Goal: Information Seeking & Learning: Compare options

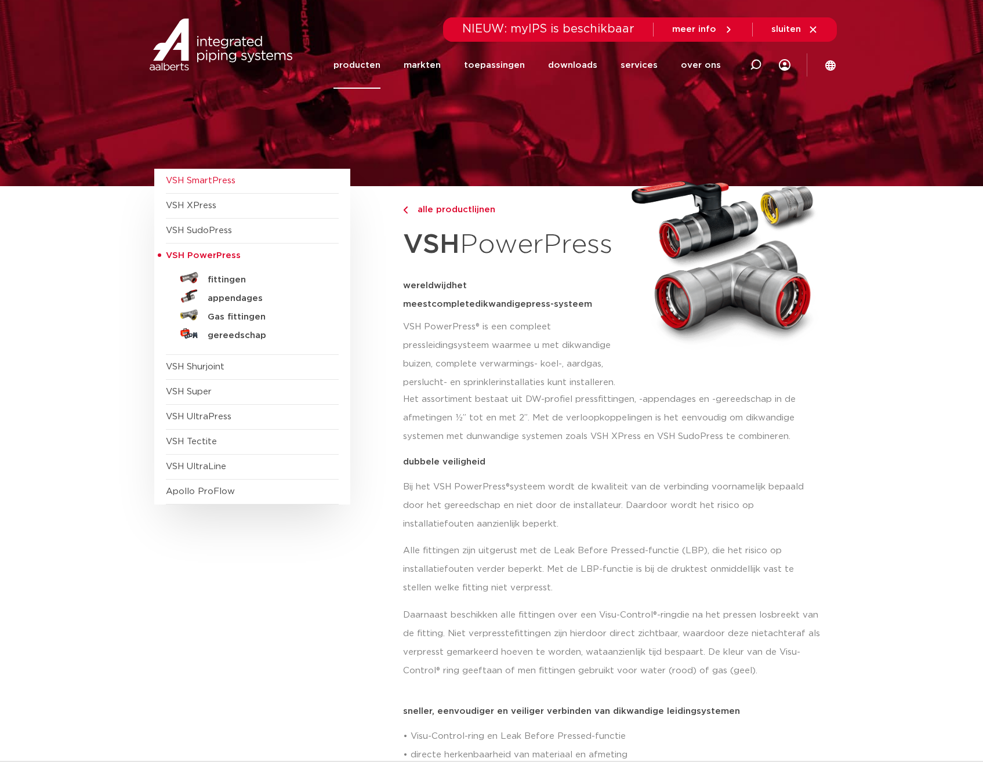
click at [209, 182] on span "VSH SmartPress" at bounding box center [201, 180] width 70 height 9
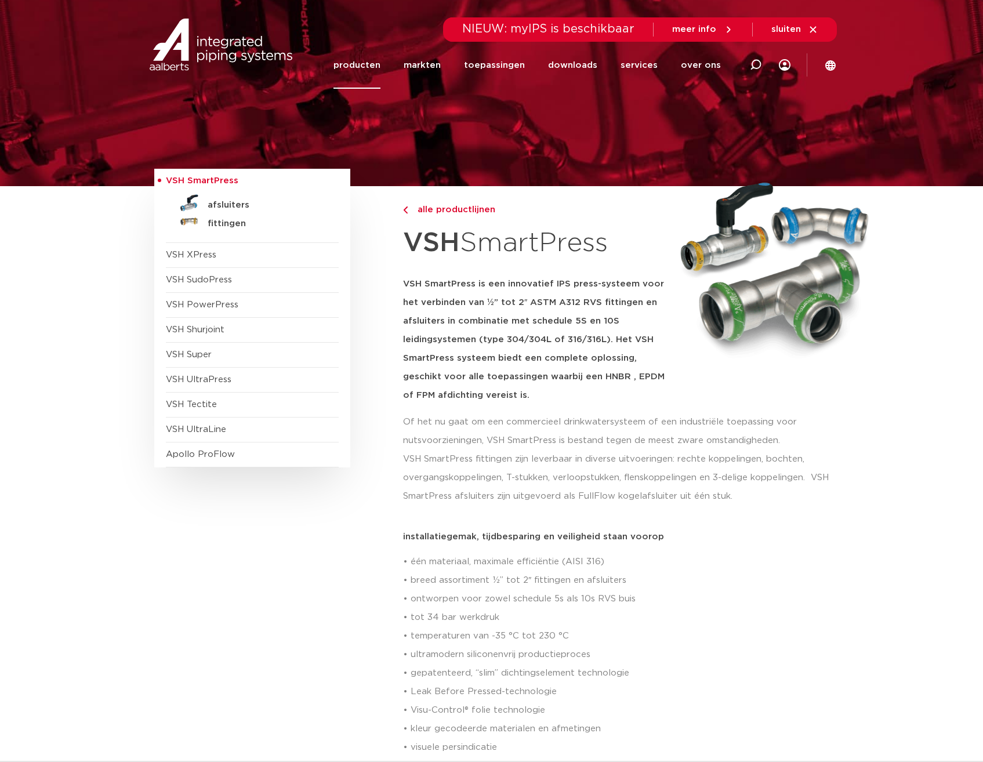
click at [209, 182] on span "VSH SmartPress" at bounding box center [202, 180] width 73 height 9
click at [211, 357] on span "VSH Super" at bounding box center [189, 354] width 46 height 9
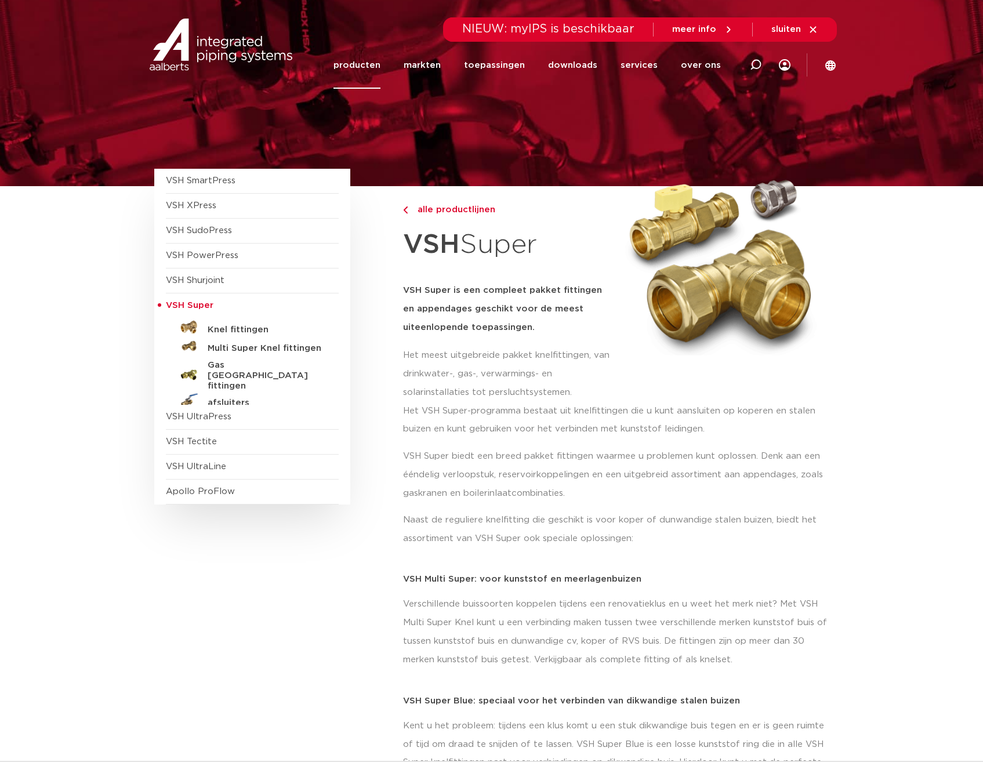
click at [185, 306] on span "VSH Super" at bounding box center [190, 305] width 48 height 9
click at [207, 419] on span "VSH UltraPress" at bounding box center [199, 416] width 66 height 9
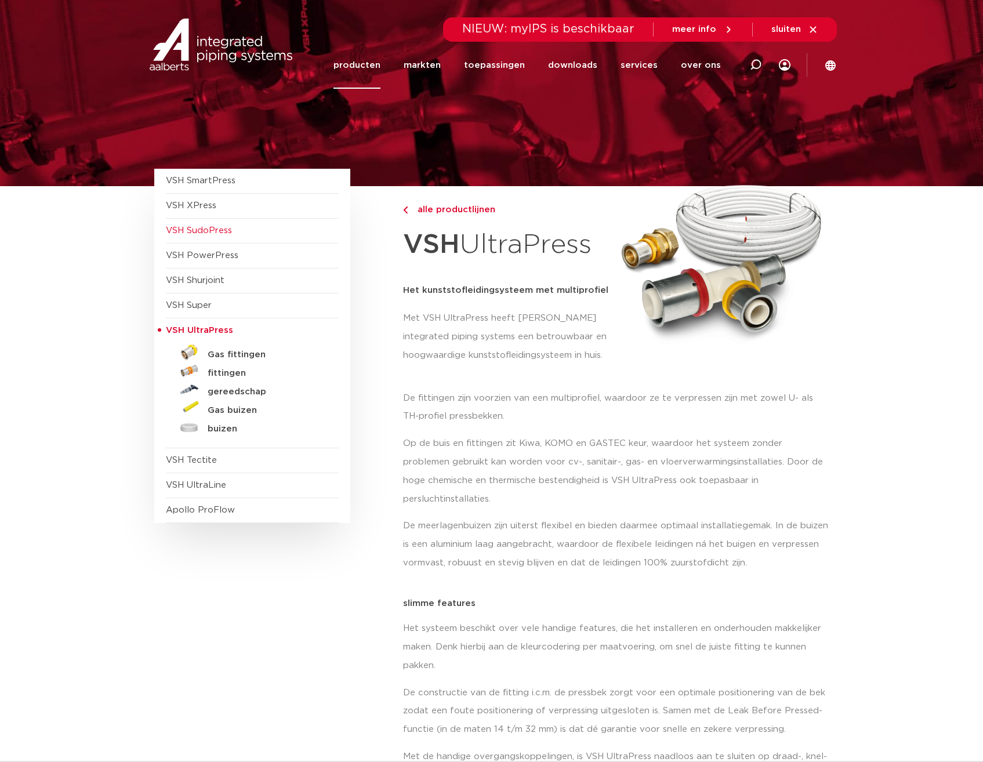
click at [220, 232] on span "VSH SudoPress" at bounding box center [199, 230] width 66 height 9
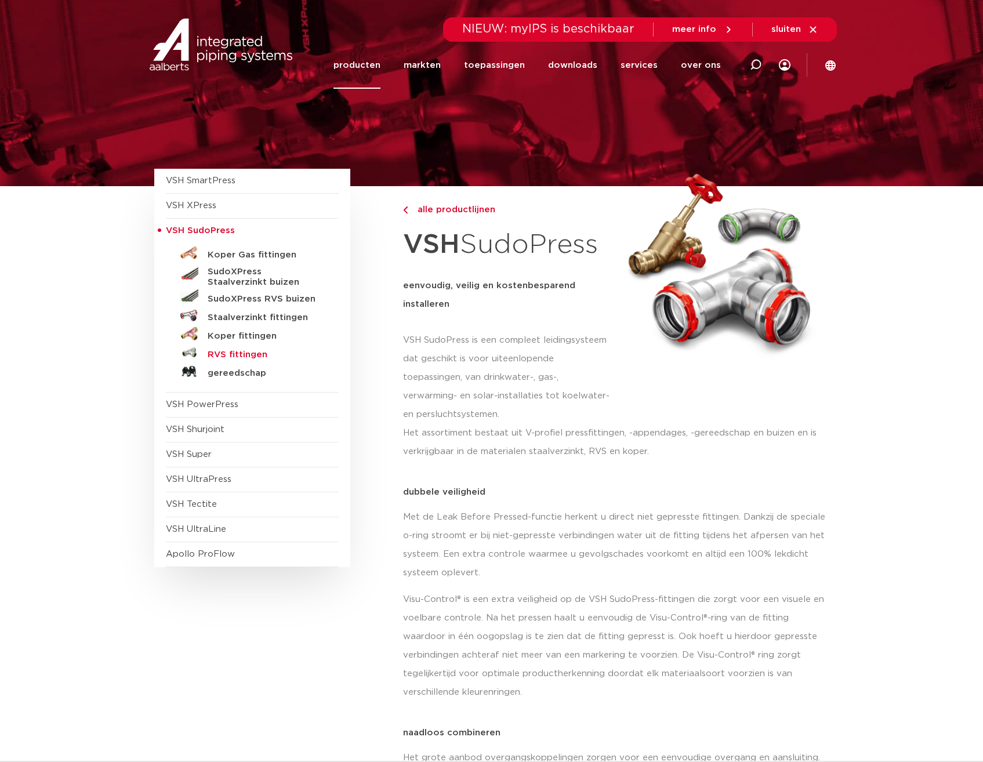
click at [234, 359] on h5 "RVS fittingen" at bounding box center [265, 355] width 115 height 10
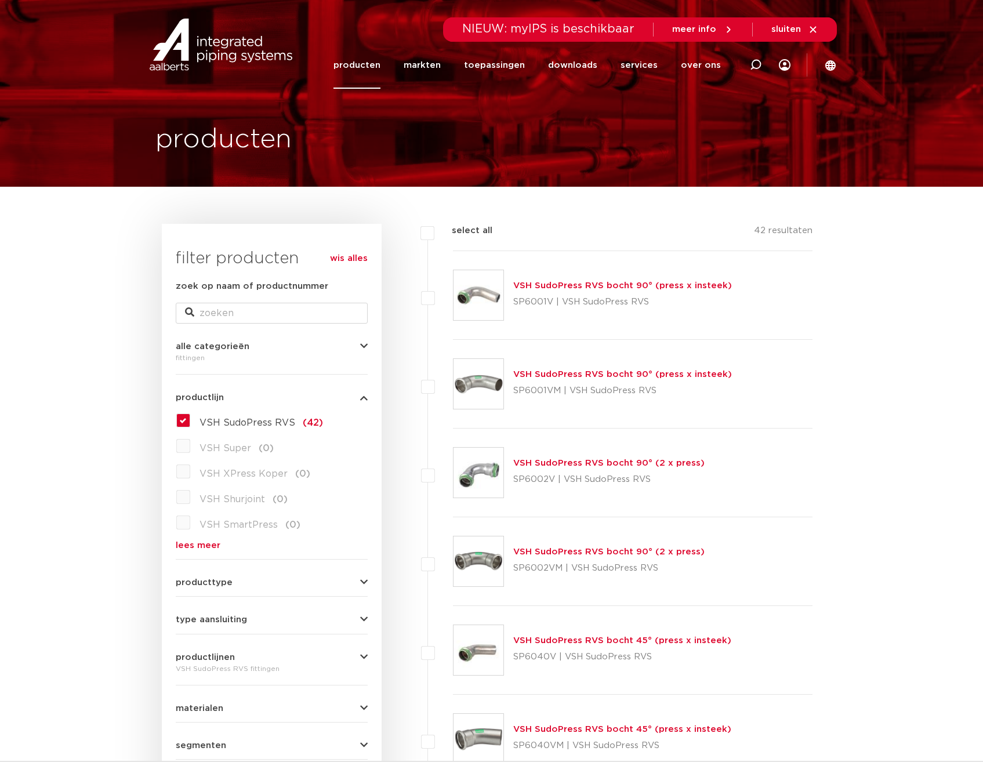
click at [190, 422] on label "VSH SudoPress RVS (42)" at bounding box center [256, 420] width 133 height 19
click at [0, 0] on input "VSH SudoPress RVS (42)" at bounding box center [0, 0] width 0 height 0
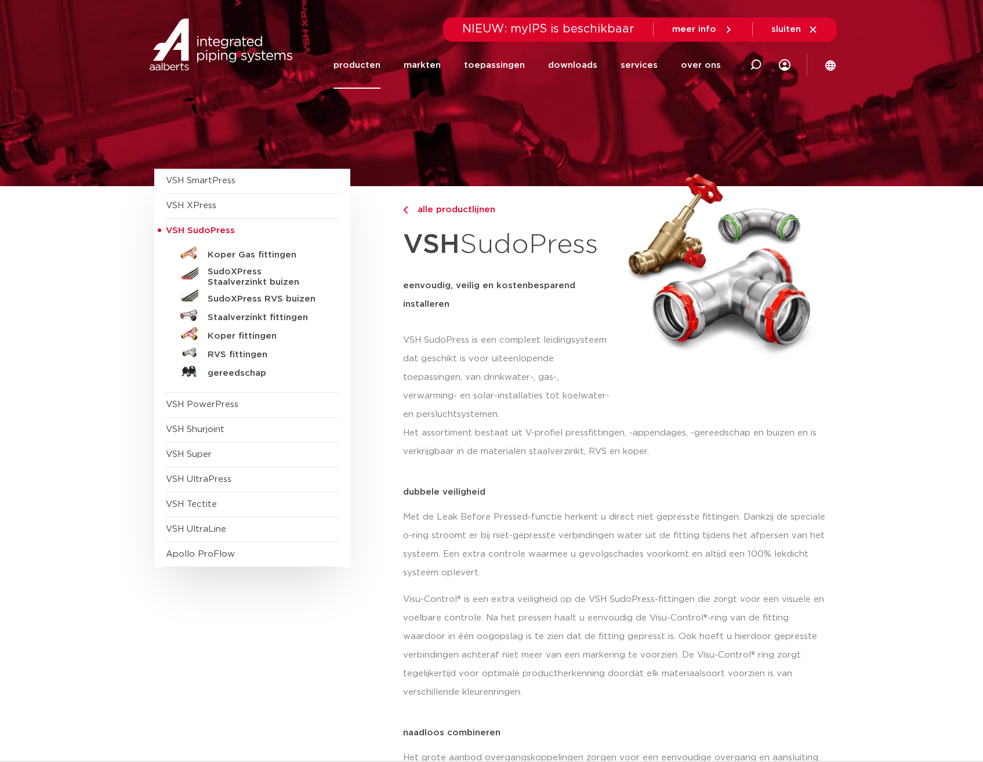
click at [166, 229] on span "VSH SudoPress" at bounding box center [200, 230] width 69 height 9
click at [163, 232] on div "VSH SmartPress afsluiters VSH XPress" at bounding box center [252, 368] width 196 height 399
click at [166, 231] on span "VSH SudoPress" at bounding box center [200, 230] width 69 height 9
click at [191, 209] on span "VSH XPress" at bounding box center [191, 205] width 50 height 9
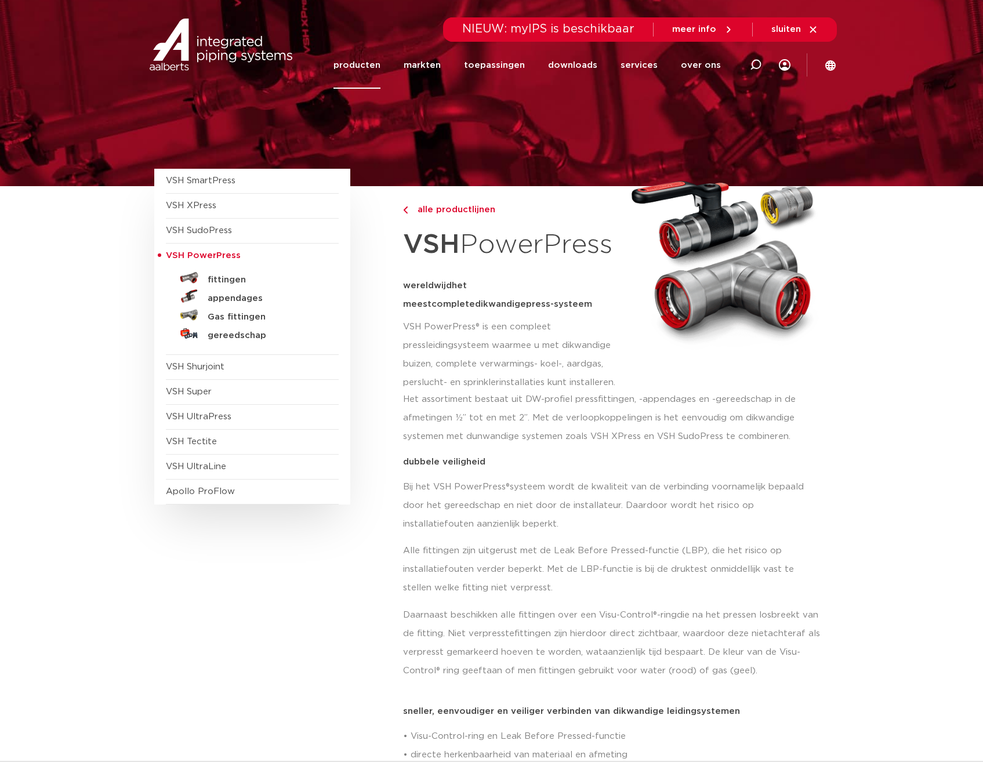
click at [166, 255] on span "VSH PowerPress" at bounding box center [203, 255] width 75 height 9
click at [163, 204] on div "VSH SmartPress afsluiters VSH XPress" at bounding box center [252, 337] width 196 height 336
click at [161, 205] on div "VSH SmartPress afsluiters VSH XPress" at bounding box center [252, 337] width 196 height 336
click at [175, 206] on span "VSH XPress" at bounding box center [191, 205] width 50 height 9
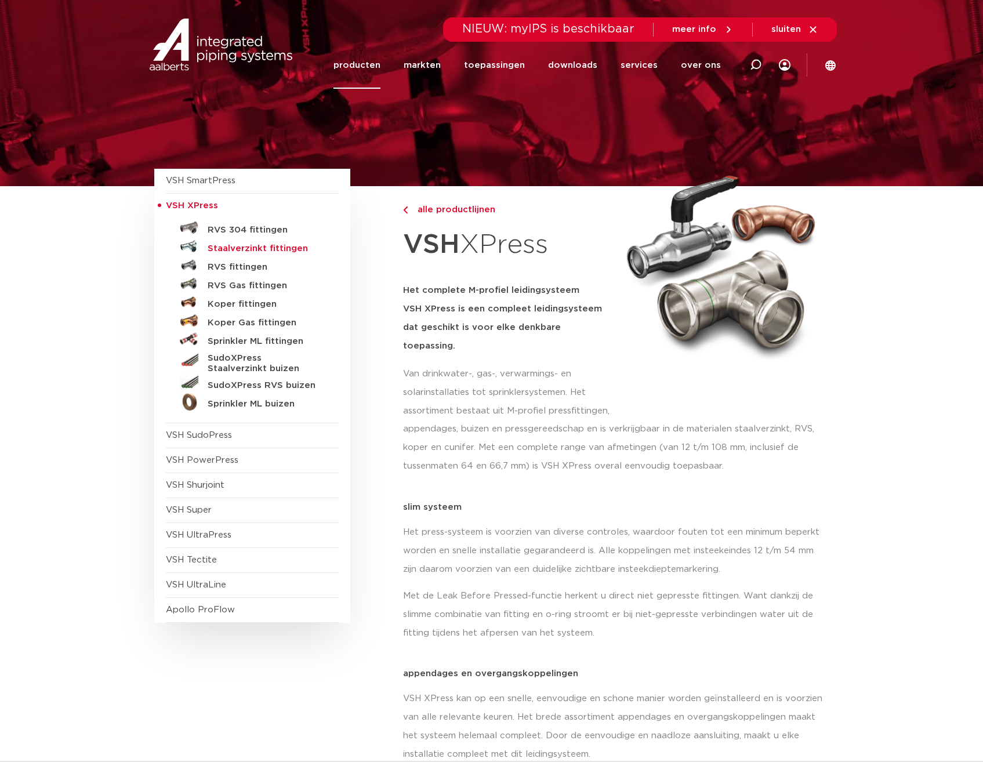
click at [254, 249] on h5 "Staalverzinkt fittingen" at bounding box center [265, 249] width 115 height 10
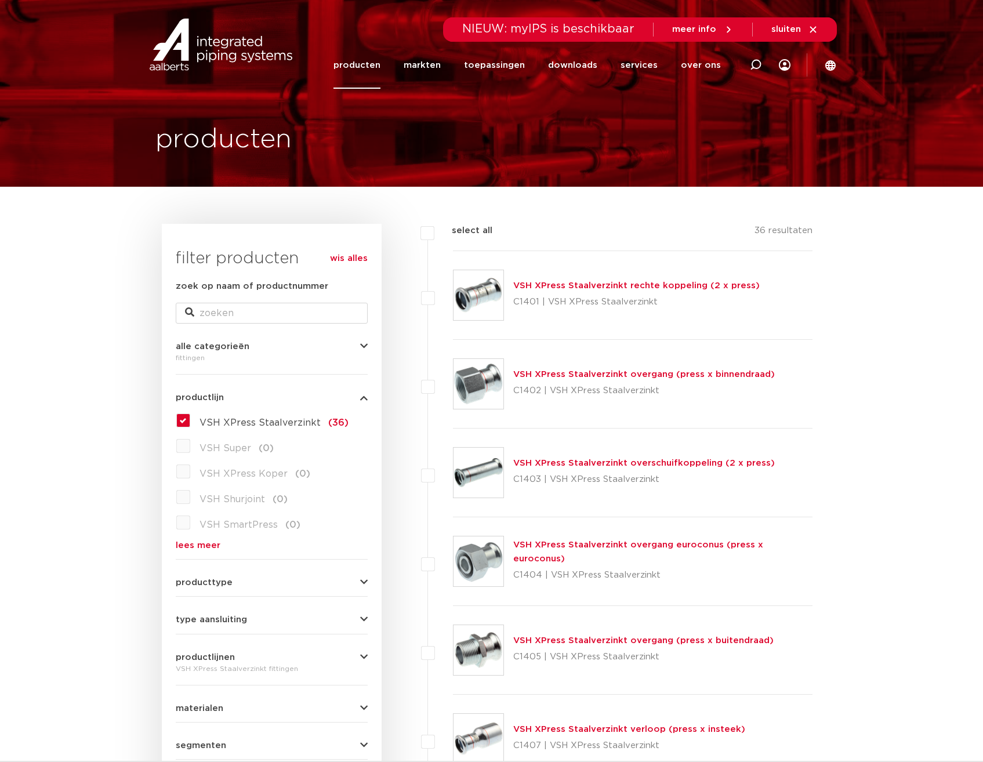
click at [339, 258] on link "wis alles" at bounding box center [349, 259] width 38 height 14
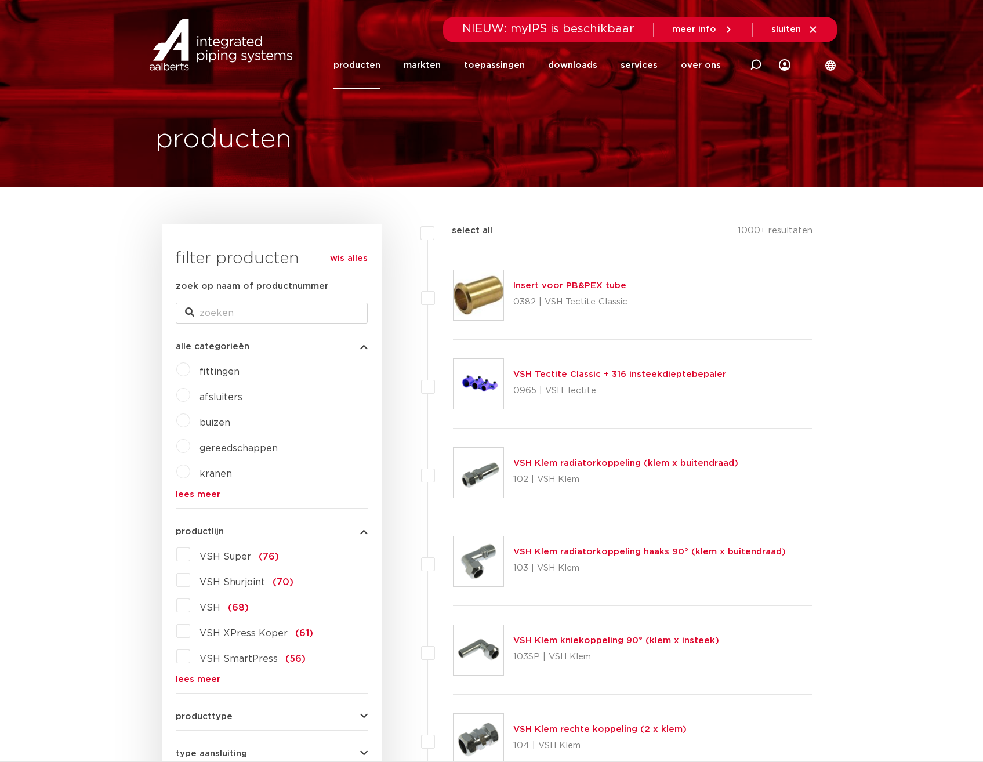
click at [347, 262] on link "wis alles" at bounding box center [349, 259] width 38 height 14
click at [348, 259] on link "wis alles" at bounding box center [349, 259] width 38 height 14
click at [370, 89] on div "producten" at bounding box center [492, 93] width 690 height 187
click at [491, 70] on link "toepassingen" at bounding box center [494, 65] width 61 height 47
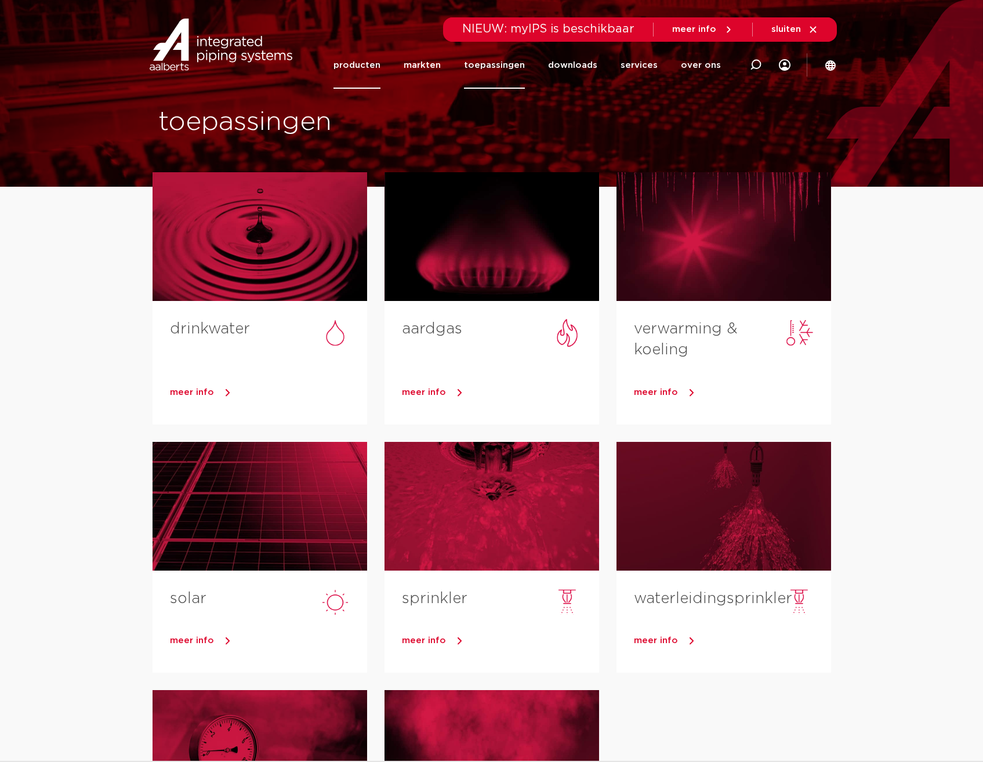
click at [363, 70] on link "producten" at bounding box center [357, 65] width 47 height 47
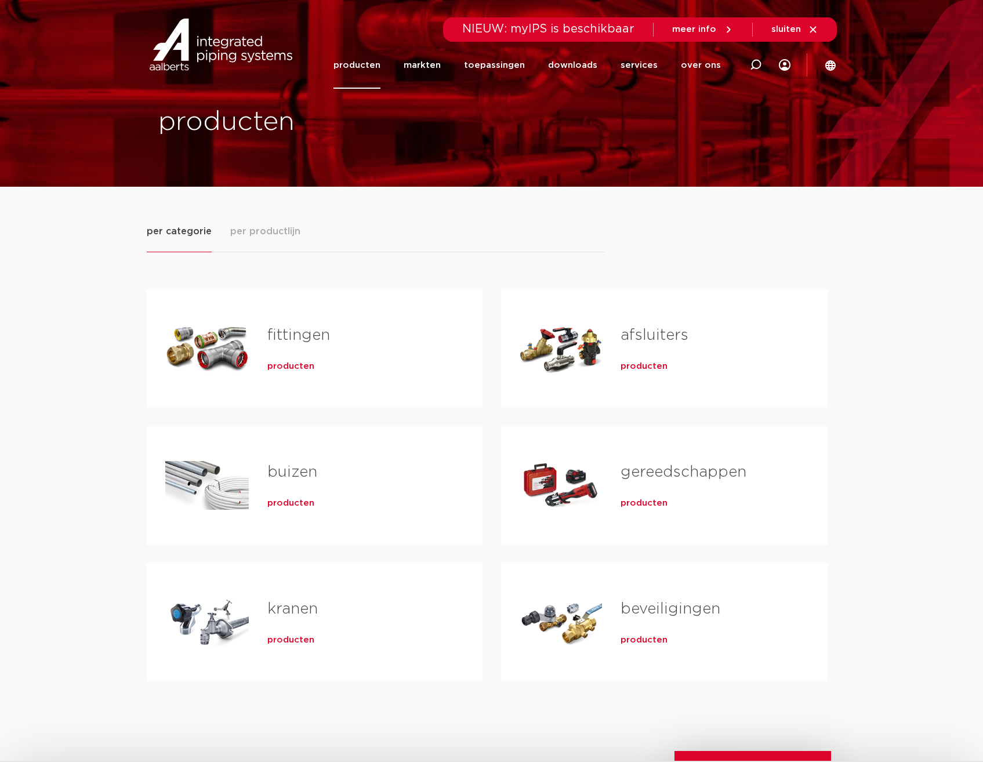
click at [289, 374] on div "fittingen producten" at bounding box center [356, 348] width 215 height 81
click at [285, 365] on span "producten" at bounding box center [290, 367] width 47 height 12
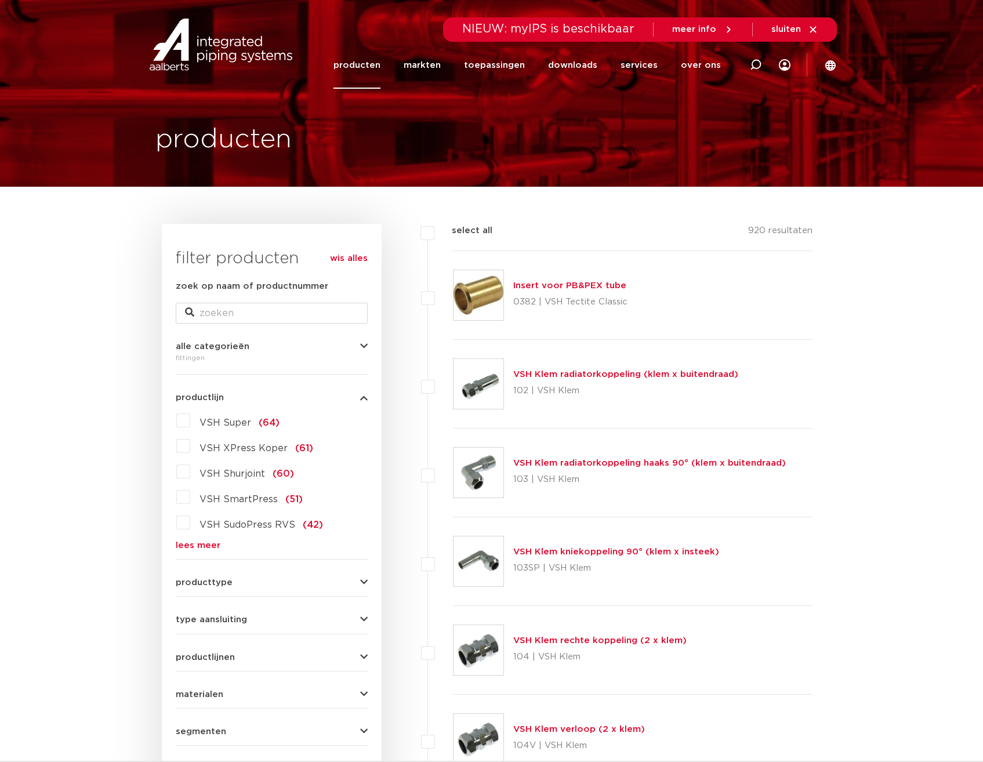
click at [190, 448] on label "VSH XPress Koper (61)" at bounding box center [251, 446] width 123 height 19
click at [0, 0] on input "VSH XPress Koper (61)" at bounding box center [0, 0] width 0 height 0
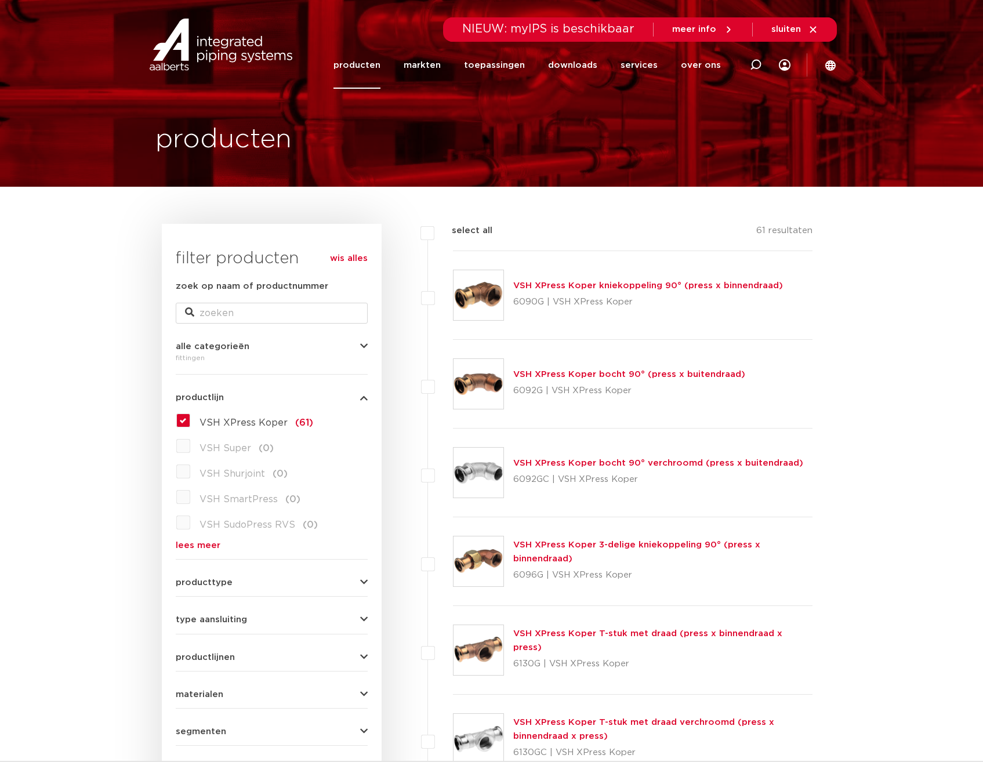
click at [190, 422] on label "VSH XPress Koper (61)" at bounding box center [251, 420] width 123 height 19
click at [0, 0] on input "VSH XPress Koper (61)" at bounding box center [0, 0] width 0 height 0
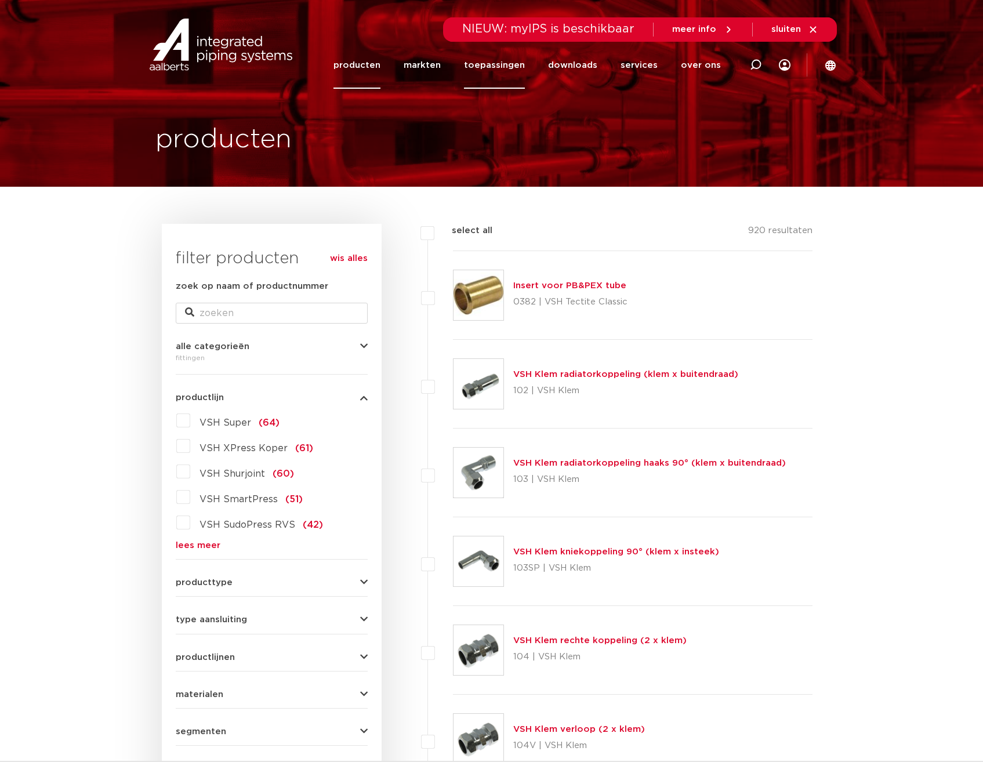
click at [494, 62] on link "toepassingen" at bounding box center [494, 65] width 61 height 47
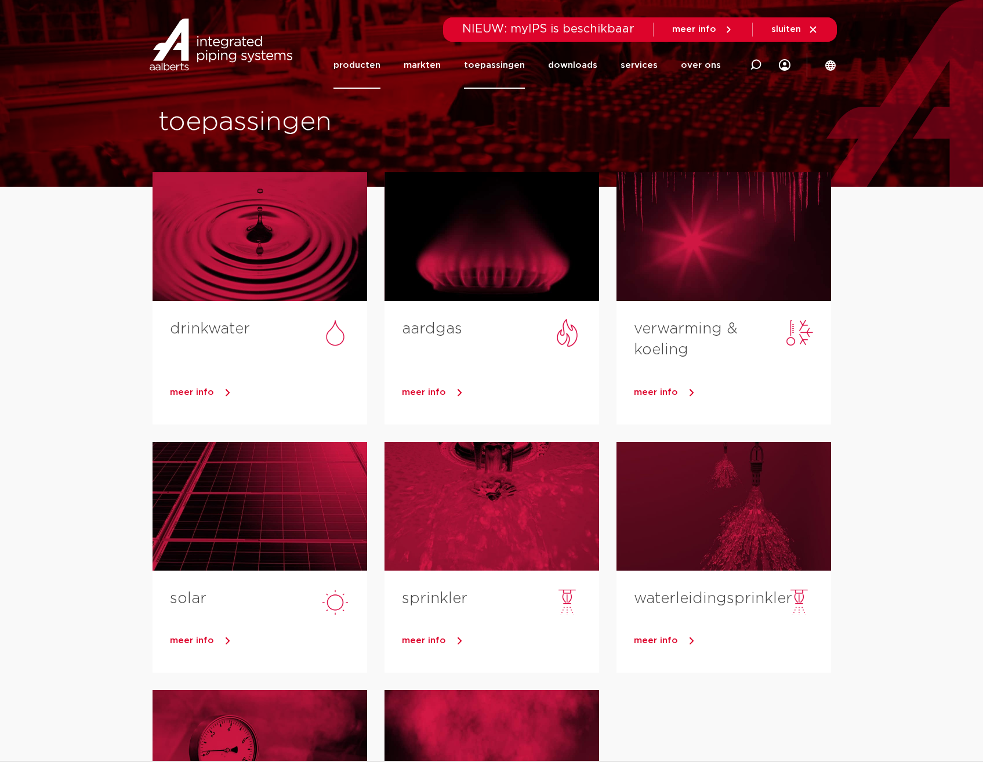
click at [356, 74] on link "producten" at bounding box center [357, 65] width 47 height 47
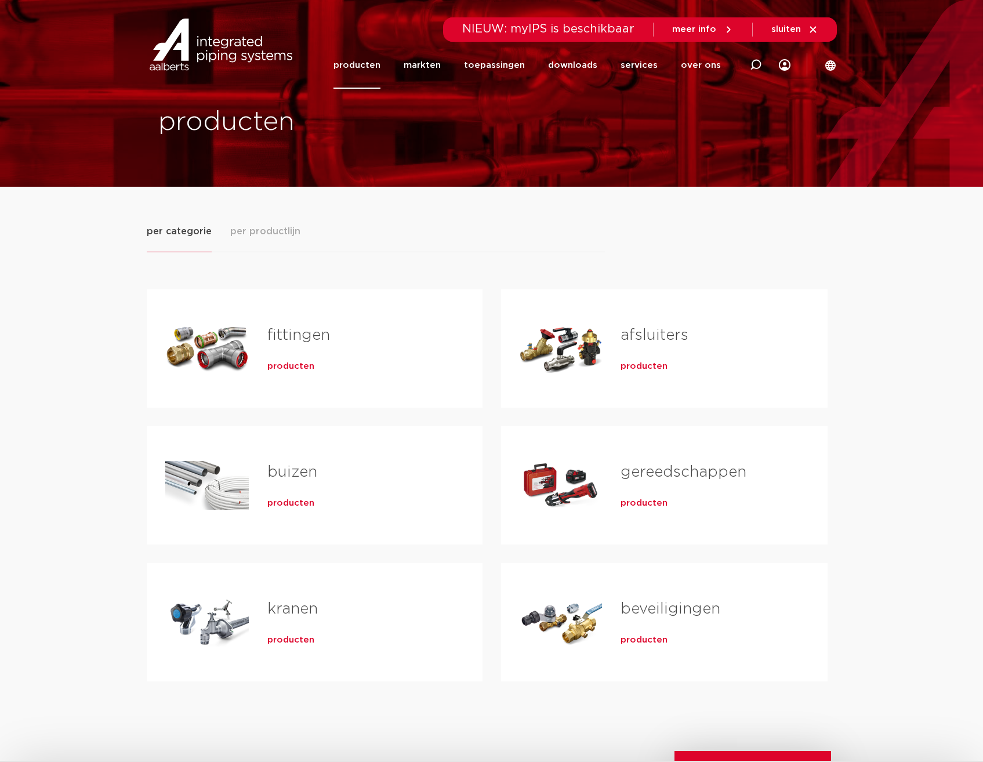
click at [287, 367] on span "producten" at bounding box center [290, 367] width 47 height 12
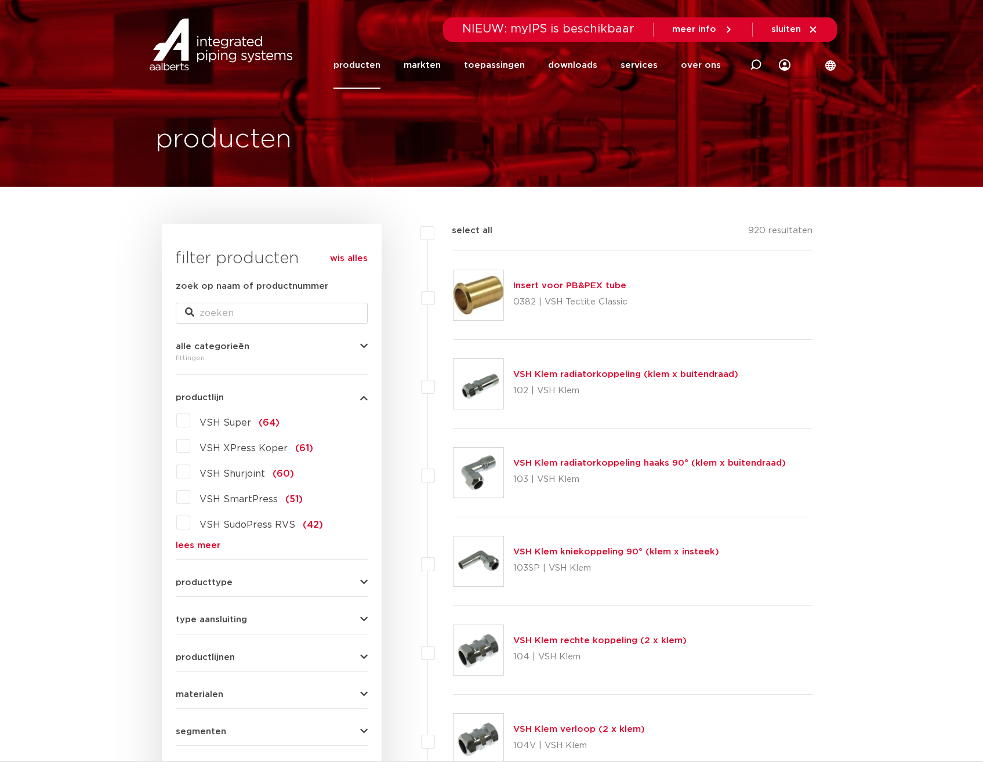
click at [362, 347] on icon "button" at bounding box center [364, 346] width 8 height 9
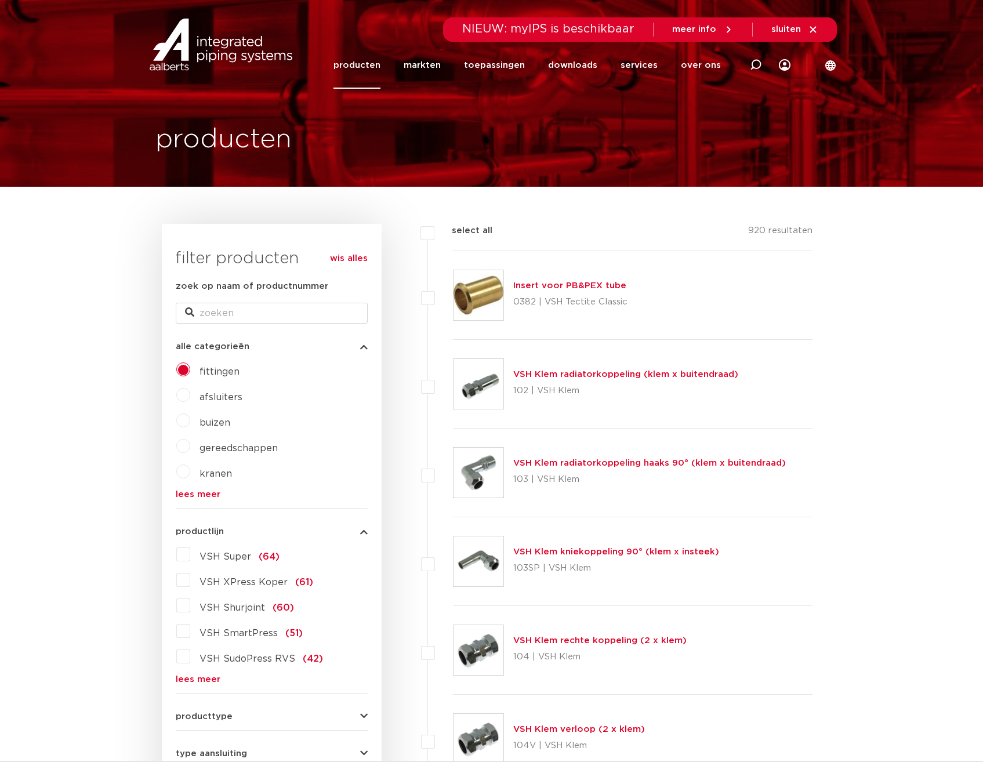
click at [233, 374] on span "fittingen" at bounding box center [220, 371] width 40 height 9
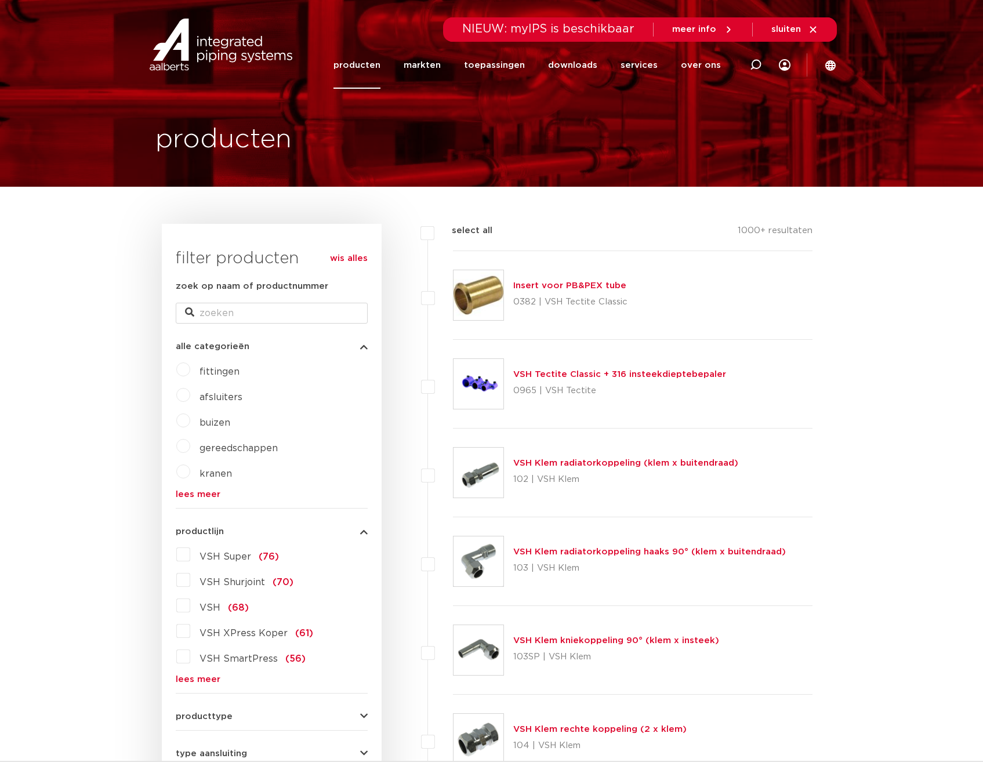
click at [190, 374] on label "fittingen" at bounding box center [214, 369] width 49 height 19
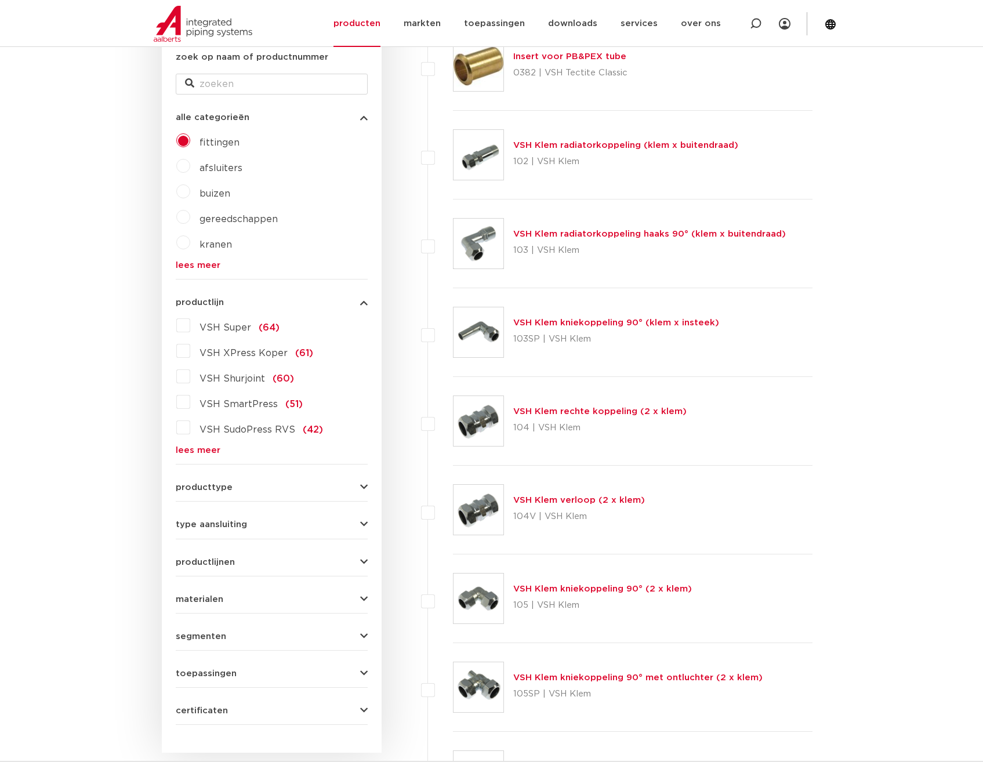
scroll to position [232, 0]
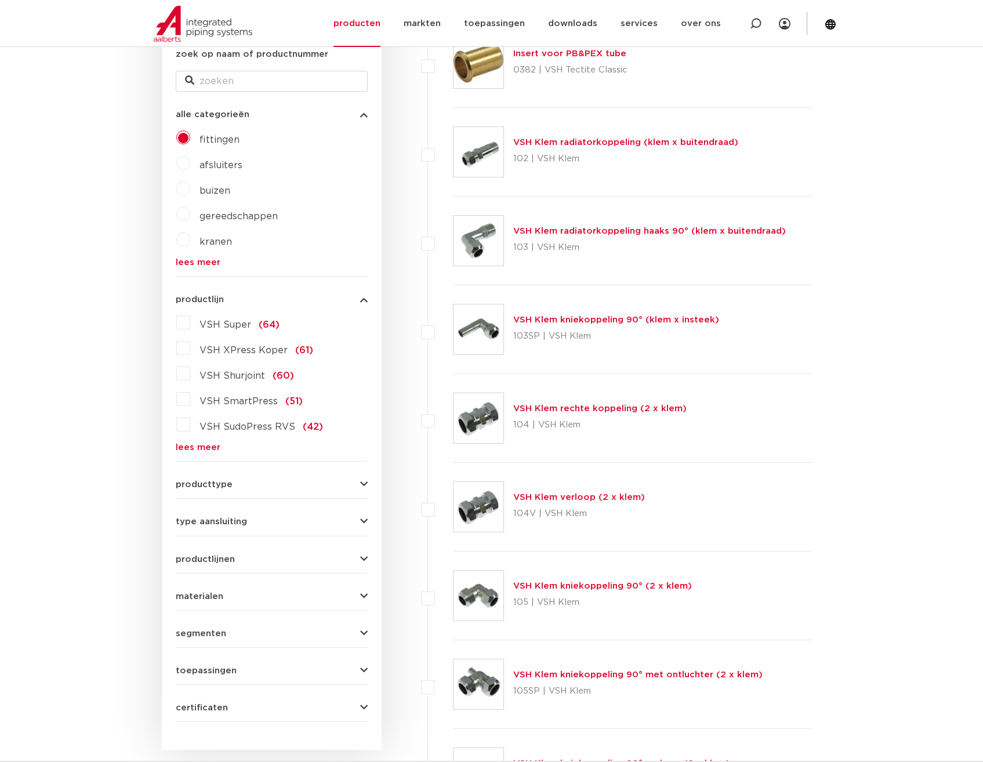
click at [364, 485] on icon "button" at bounding box center [364, 484] width 8 height 9
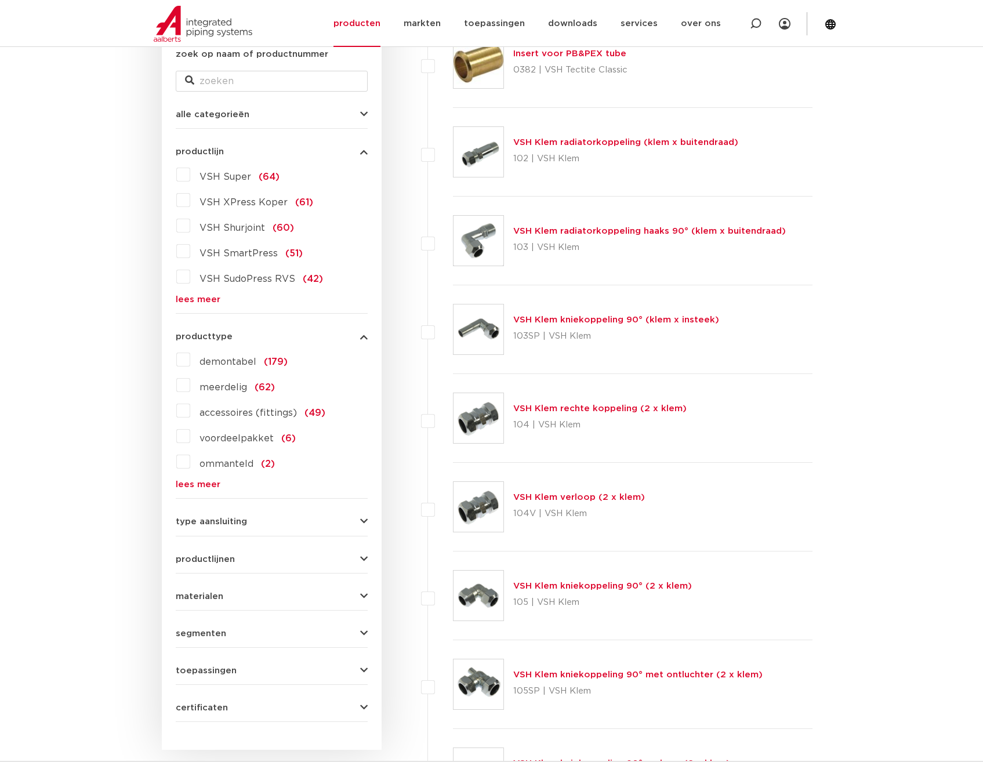
click at [365, 341] on icon "button" at bounding box center [364, 336] width 8 height 9
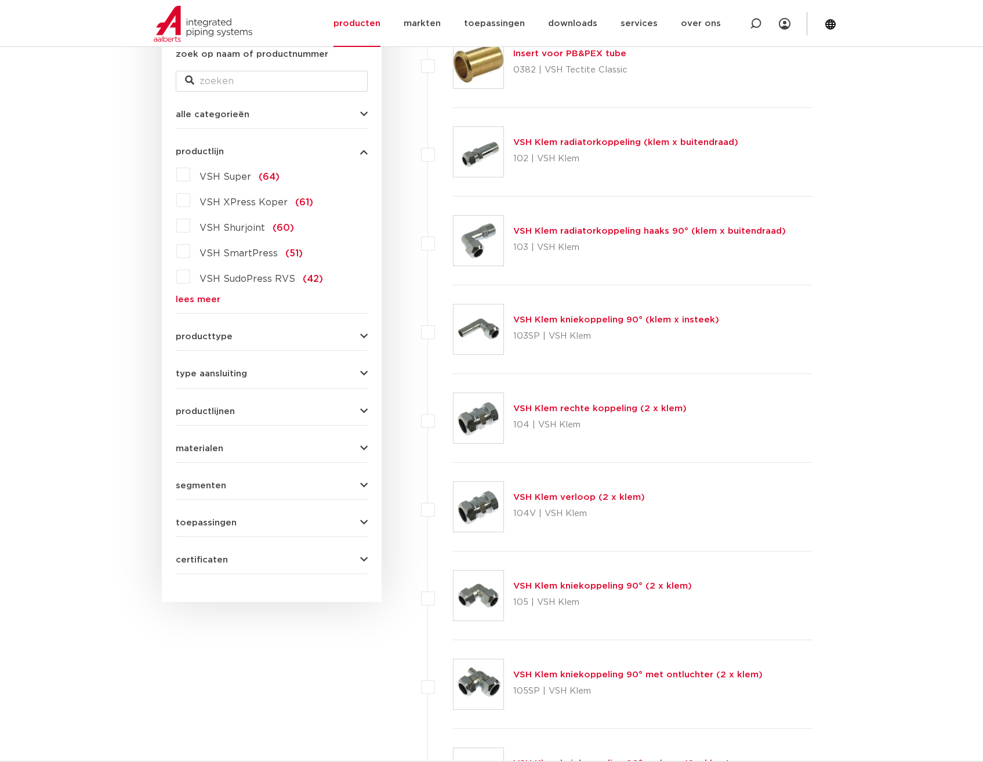
click at [360, 408] on icon "button" at bounding box center [364, 411] width 8 height 9
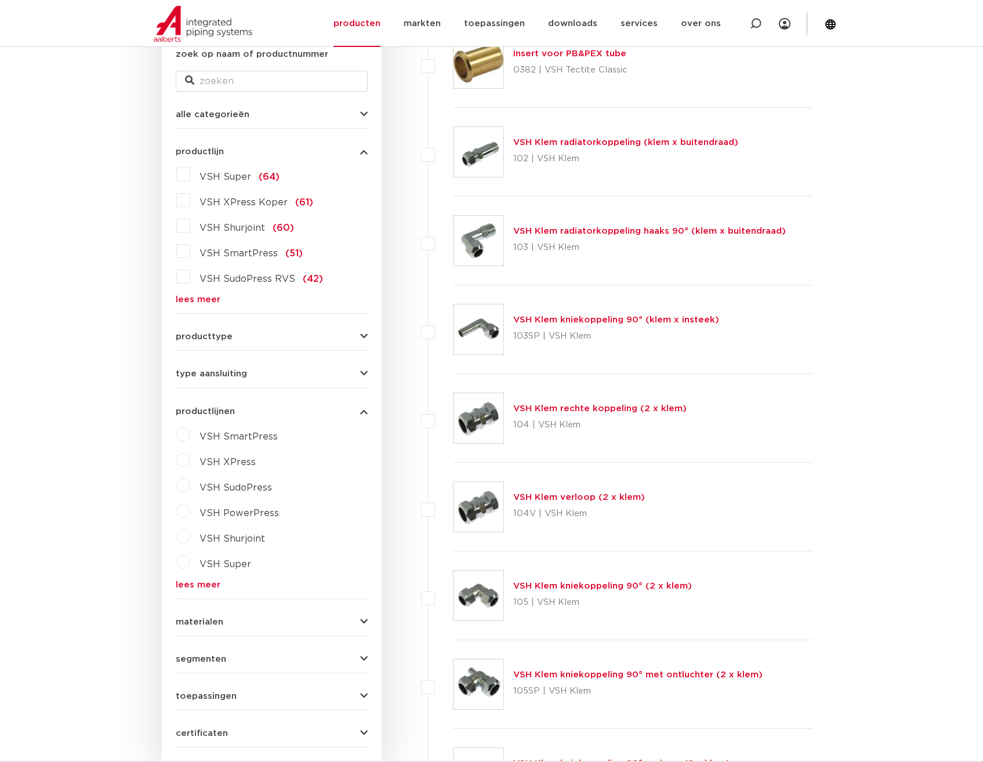
click at [190, 460] on label "VSH XPress" at bounding box center [223, 460] width 66 height 19
click at [350, 488] on select "maak een keuze VSH XPress RVS 304 fittingen VSH XPress Staalverzinkt fittingen …" at bounding box center [282, 489] width 165 height 26
click at [346, 489] on select "maak een keuze VSH XPress RVS 304 fittingen VSH XPress Staalverzinkt fittingen …" at bounding box center [282, 489] width 165 height 26
click at [350, 491] on select "maak een keuze VSH XPress RVS 304 fittingen VSH XPress Staalverzinkt fittingen …" at bounding box center [282, 489] width 165 height 26
click at [346, 490] on select "maak een keuze VSH XPress RVS 304 fittingen VSH XPress Staalverzinkt fittingen …" at bounding box center [282, 489] width 165 height 26
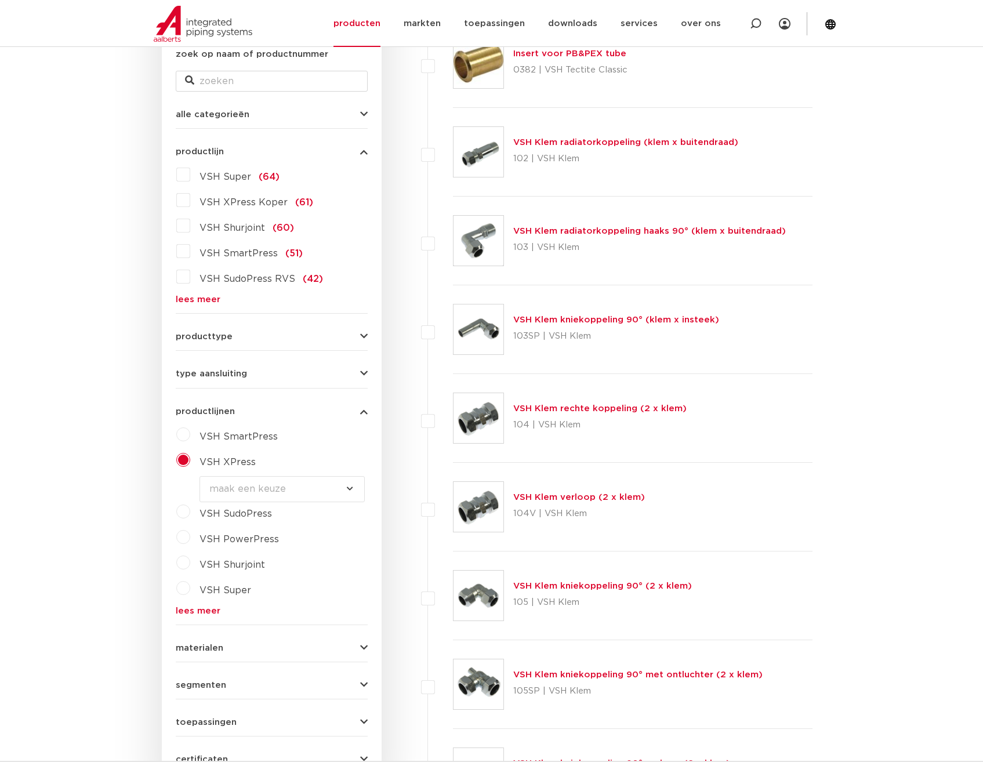
click at [347, 491] on select "maak een keuze VSH XPress RVS 304 fittingen VSH XPress Staalverzinkt fittingen …" at bounding box center [282, 489] width 165 height 26
